Goal: Task Accomplishment & Management: Manage account settings

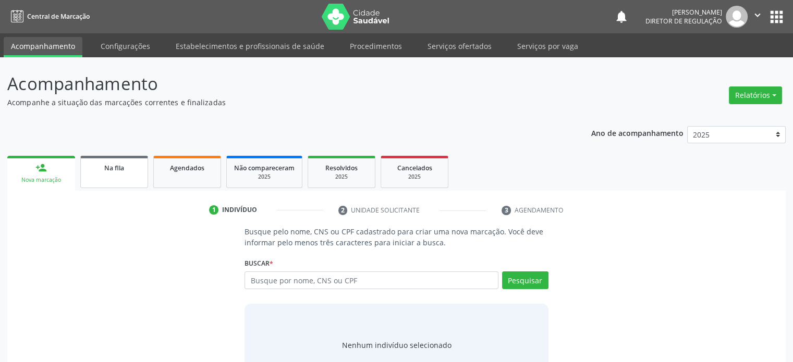
click at [118, 165] on span "Na fila" at bounding box center [114, 168] width 20 height 9
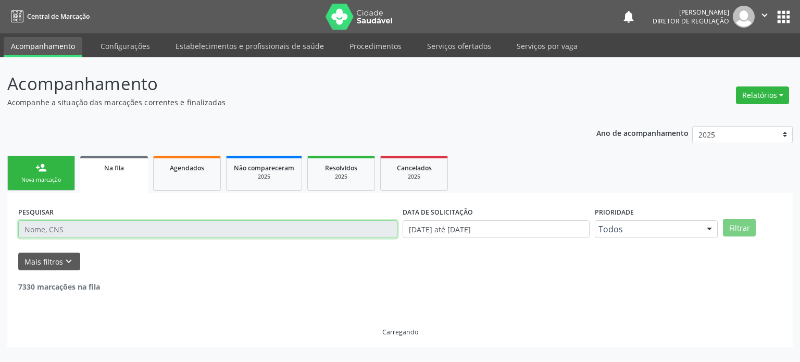
click at [63, 227] on input "text" at bounding box center [207, 229] width 379 height 18
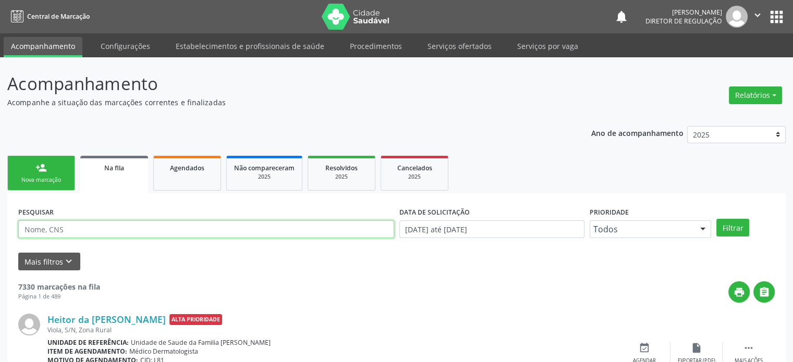
paste input "[PERSON_NAME]"
click at [716, 219] on button "Filtrar" at bounding box center [732, 228] width 33 height 18
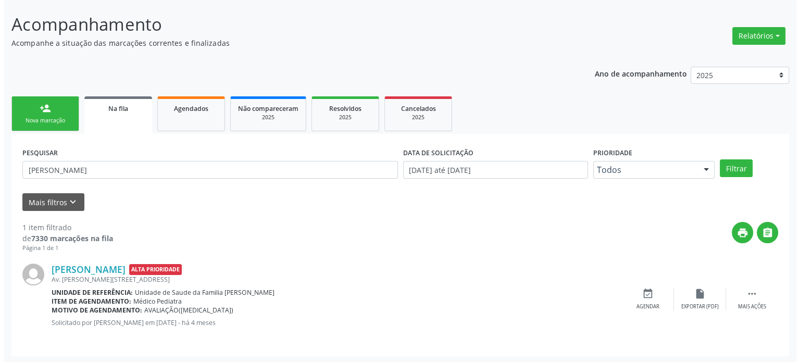
scroll to position [60, 0]
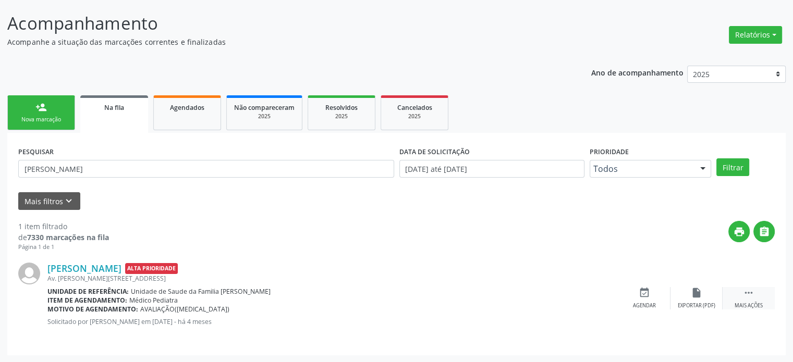
click at [755, 297] on div " Mais ações" at bounding box center [748, 298] width 52 height 22
click at [649, 293] on icon "cancel" at bounding box center [643, 292] width 11 height 11
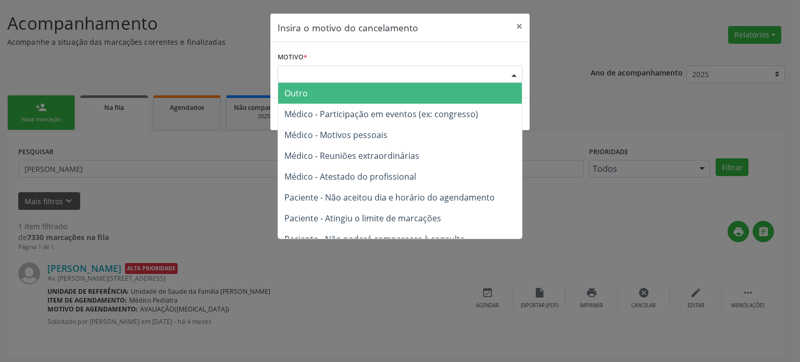
click at [380, 68] on div "Escolha o motivo" at bounding box center [400, 75] width 245 height 18
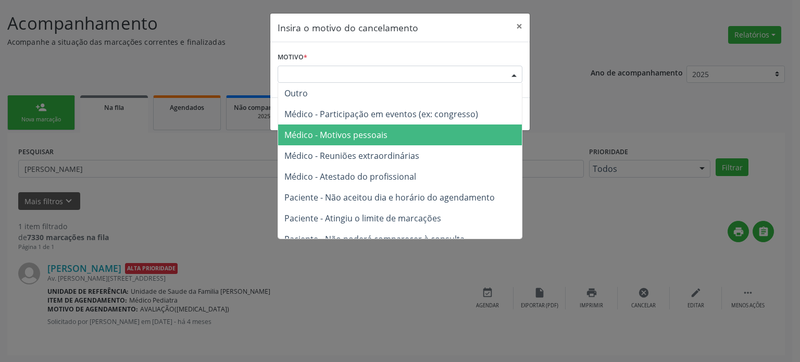
click at [346, 150] on span "Médico - Reuniões extraordinárias" at bounding box center [352, 155] width 135 height 11
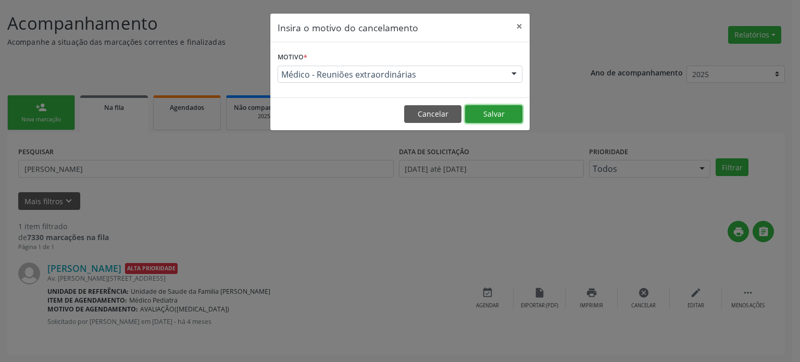
click at [498, 117] on button "Salvar" at bounding box center [493, 114] width 57 height 18
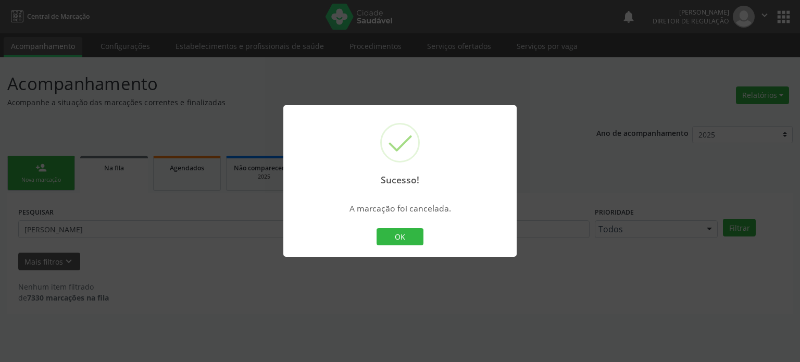
scroll to position [0, 0]
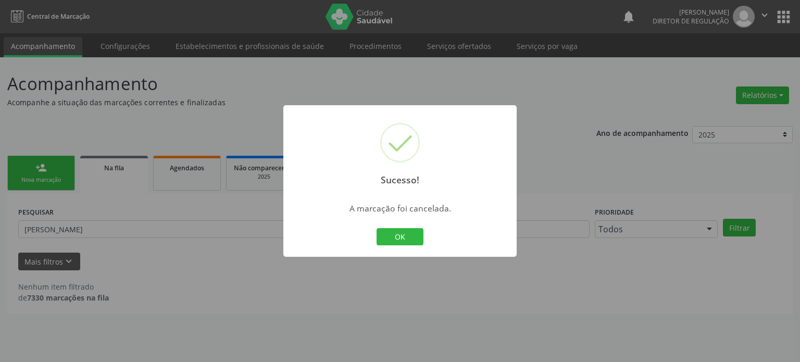
click at [72, 220] on div "Sucesso! × A marcação foi cancelada. OK Cancel" at bounding box center [400, 181] width 800 height 362
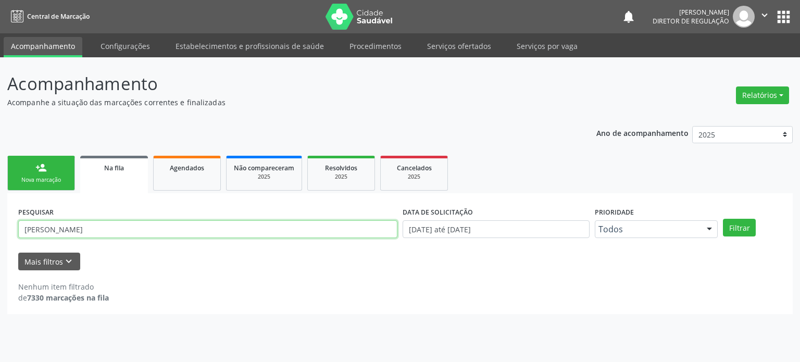
click at [79, 230] on input "Henry Samuel Brito Afonseca" at bounding box center [207, 229] width 379 height 18
paste input "Vitor Elias"
type input "Vitor Elias Brito Afonseca"
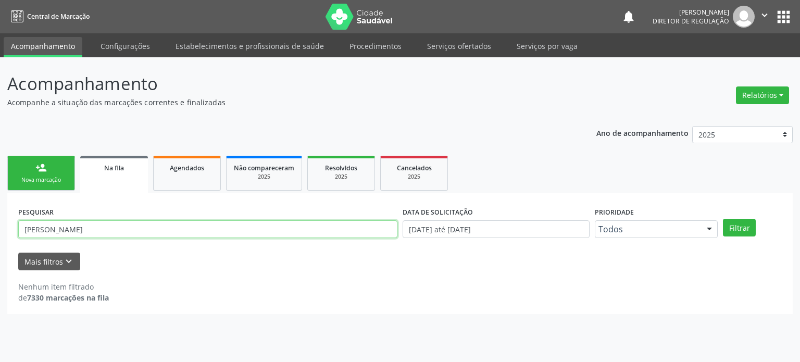
click at [723, 219] on button "Filtrar" at bounding box center [739, 228] width 33 height 18
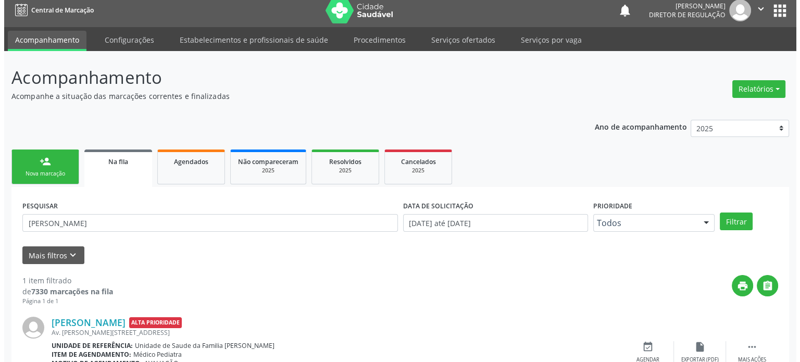
scroll to position [60, 0]
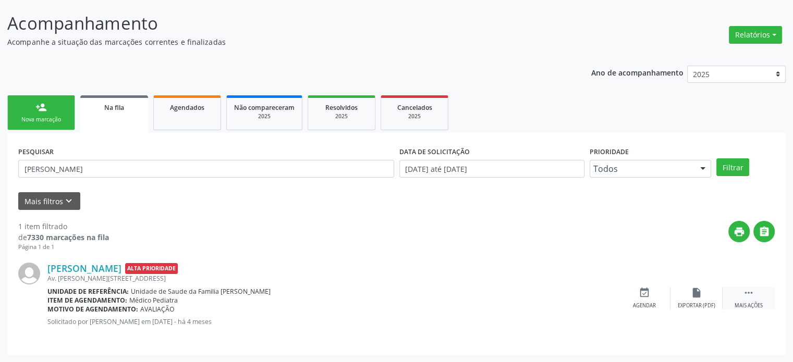
click at [745, 293] on icon "" at bounding box center [748, 292] width 11 height 11
click at [643, 295] on icon "cancel" at bounding box center [643, 292] width 11 height 11
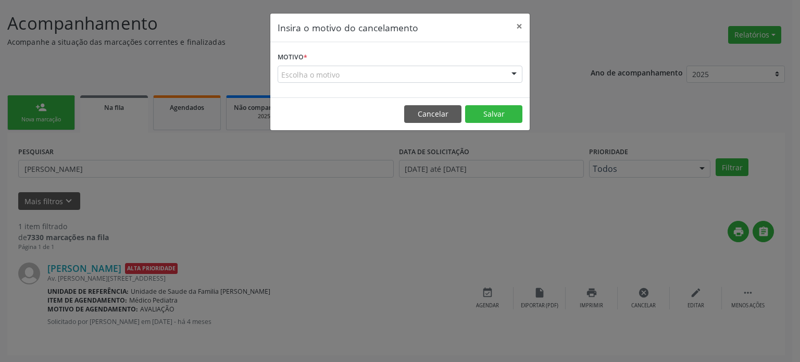
click at [366, 69] on div "Escolha o motivo" at bounding box center [400, 75] width 245 height 18
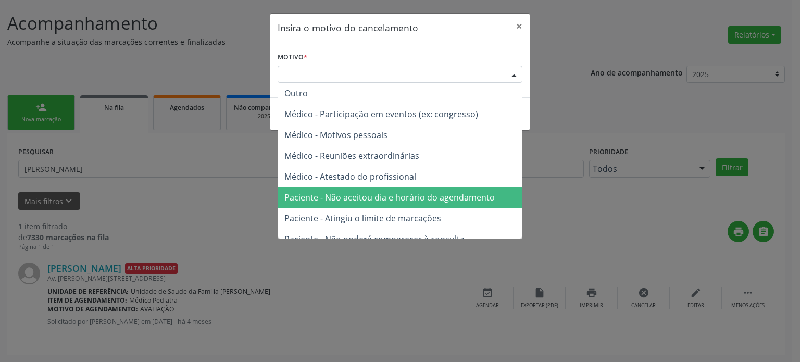
click at [387, 191] on span "Paciente - Não aceitou dia e horário do agendamento" at bounding box center [400, 197] width 244 height 21
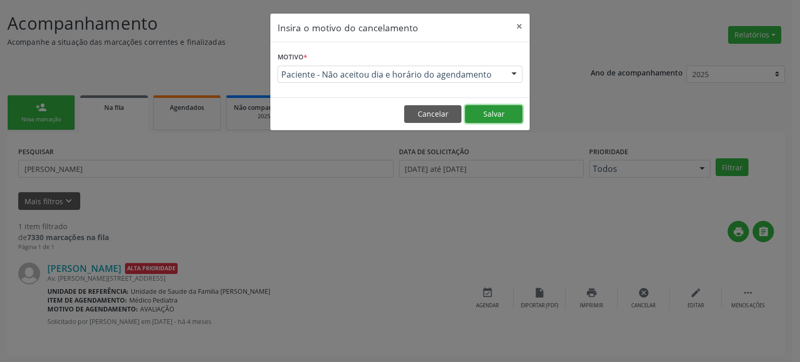
click at [483, 118] on button "Salvar" at bounding box center [493, 114] width 57 height 18
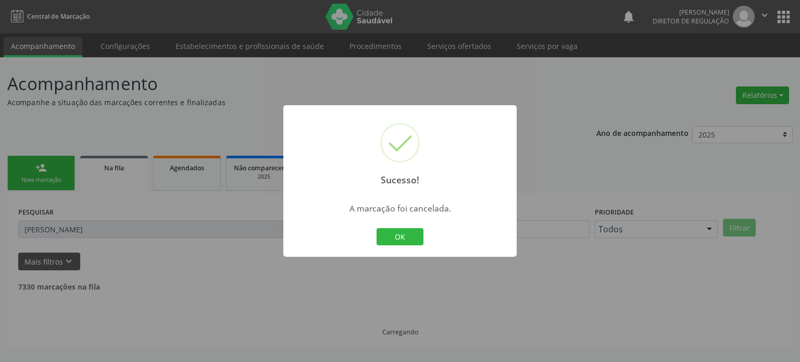
scroll to position [0, 0]
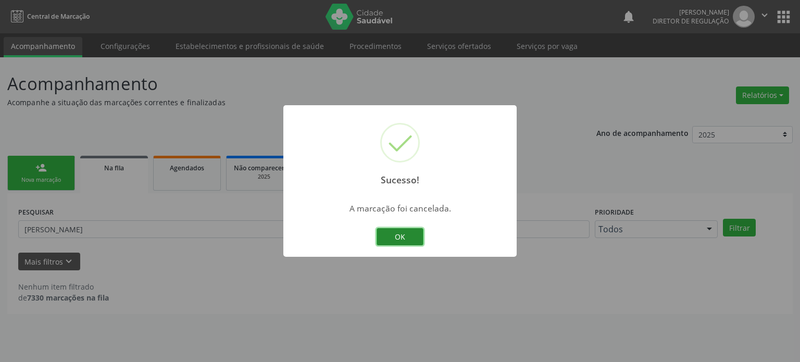
click at [398, 239] on button "OK" at bounding box center [400, 237] width 47 height 18
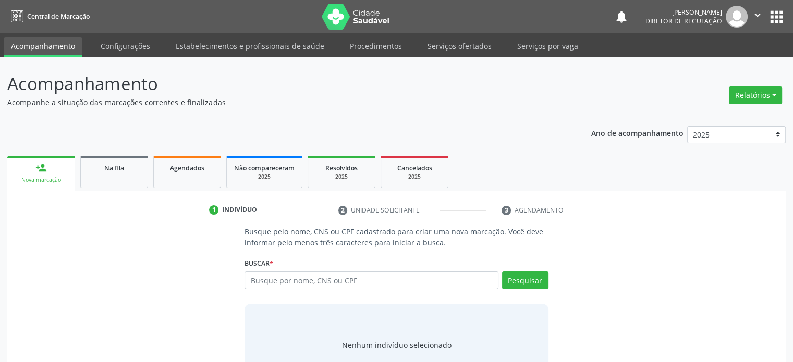
click at [775, 16] on button "apps" at bounding box center [776, 17] width 18 height 18
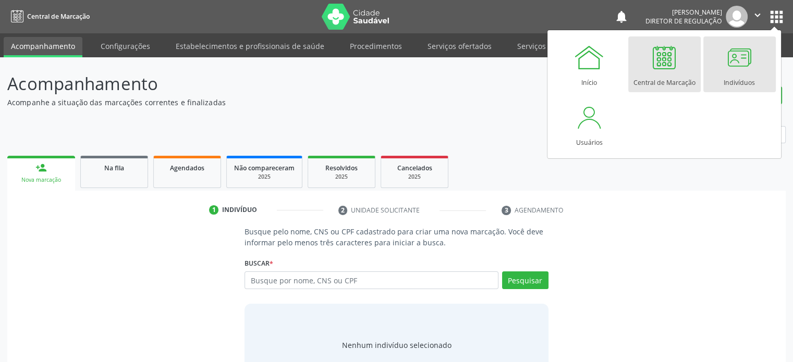
click at [741, 59] on div at bounding box center [738, 57] width 31 height 31
